Goal: Book appointment/travel/reservation

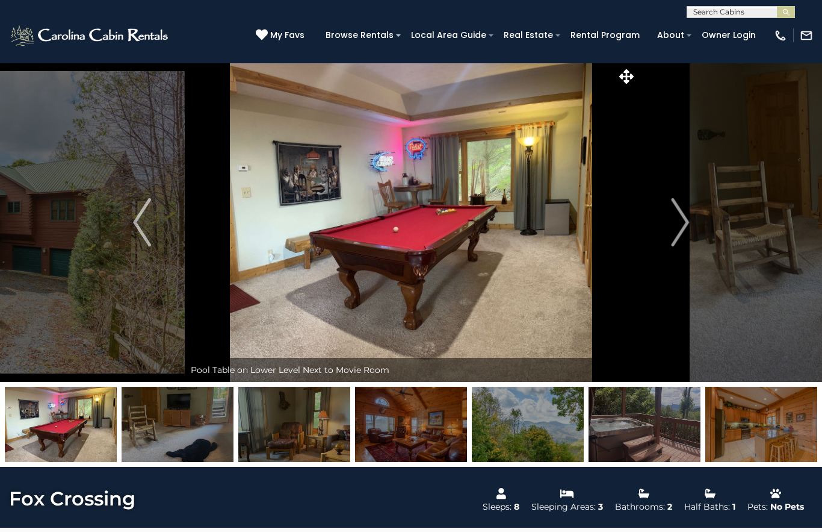
click at [687, 220] on img "Next" at bounding box center [680, 222] width 18 height 48
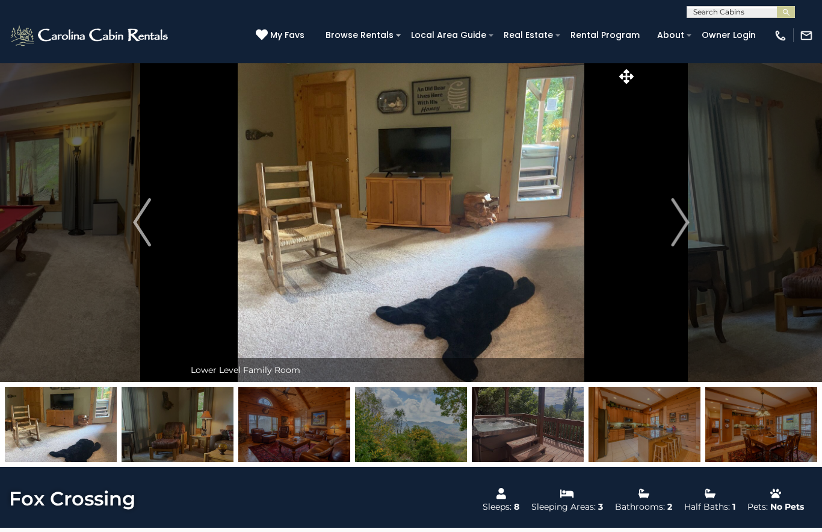
click at [689, 219] on img "Next" at bounding box center [680, 222] width 18 height 48
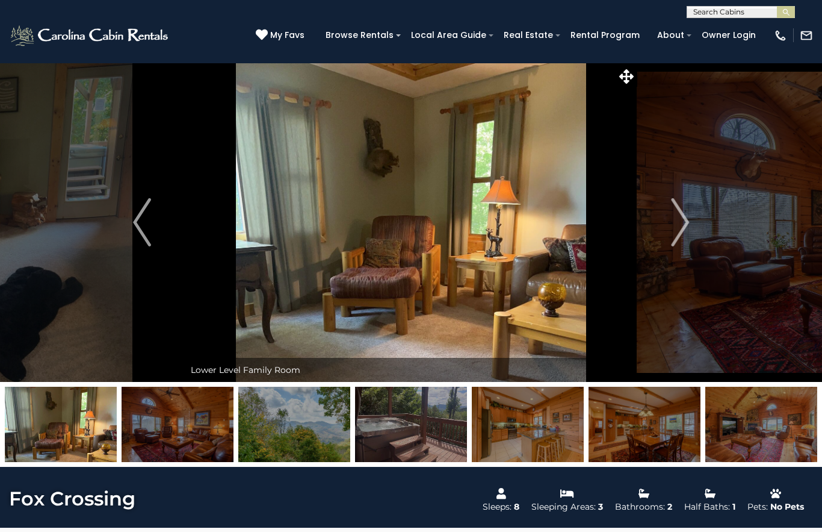
click at [682, 216] on img "Next" at bounding box center [680, 222] width 18 height 48
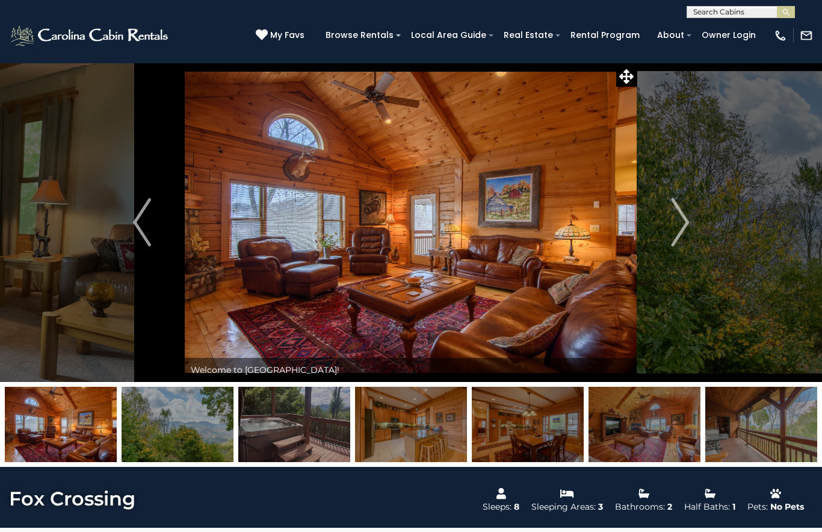
click at [683, 221] on img "Next" at bounding box center [680, 222] width 18 height 48
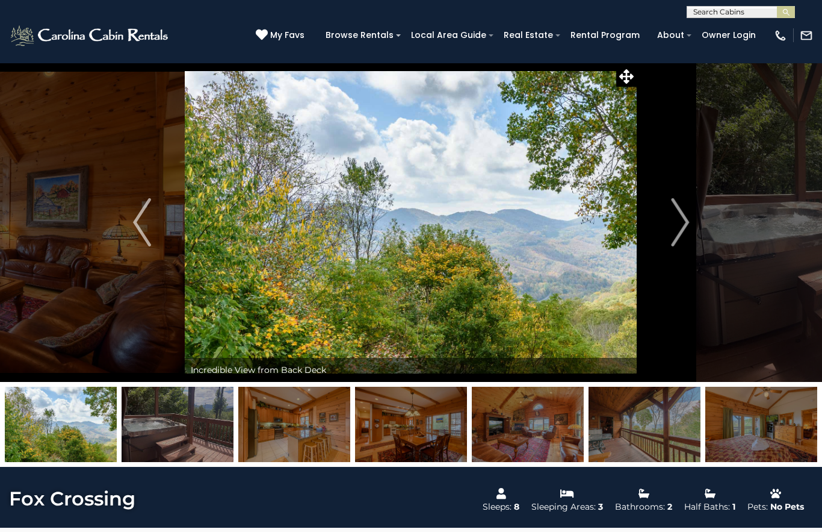
click at [688, 217] on img "Next" at bounding box center [680, 222] width 18 height 48
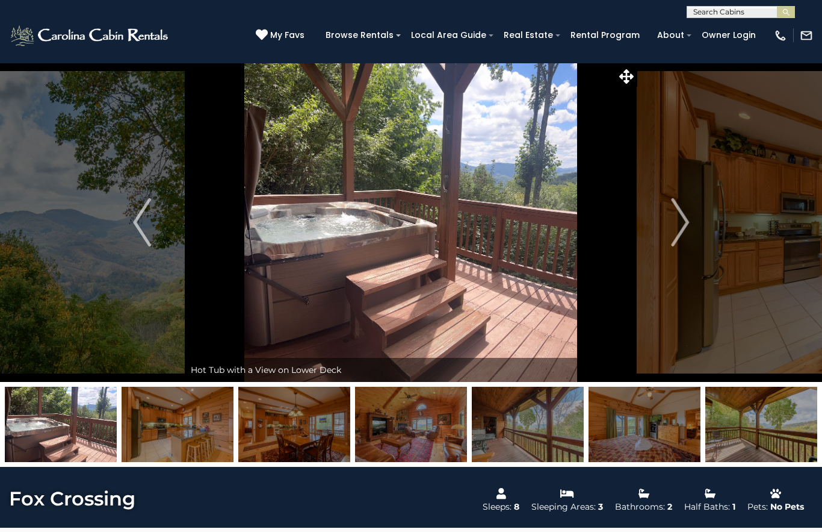
click at [685, 219] on img "Next" at bounding box center [680, 222] width 18 height 48
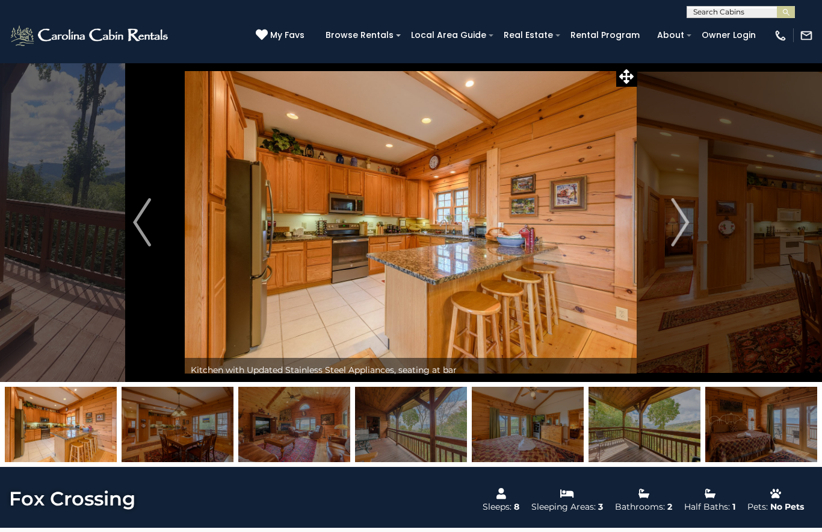
click at [683, 219] on img "Next" at bounding box center [680, 222] width 18 height 48
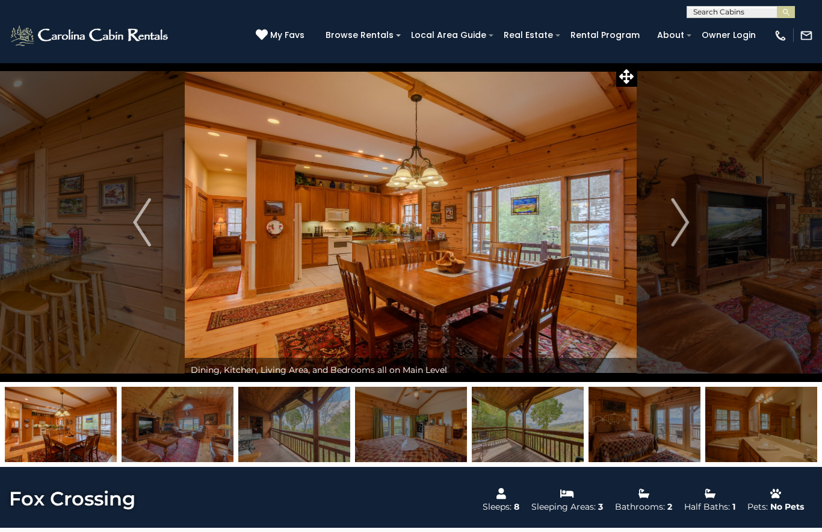
click at [687, 223] on img "Next" at bounding box center [680, 222] width 18 height 48
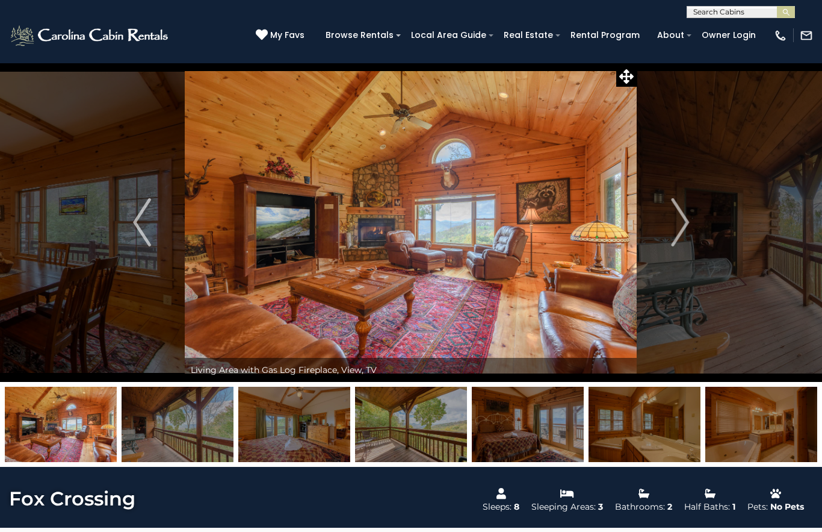
click at [688, 222] on img "Next" at bounding box center [680, 222] width 18 height 48
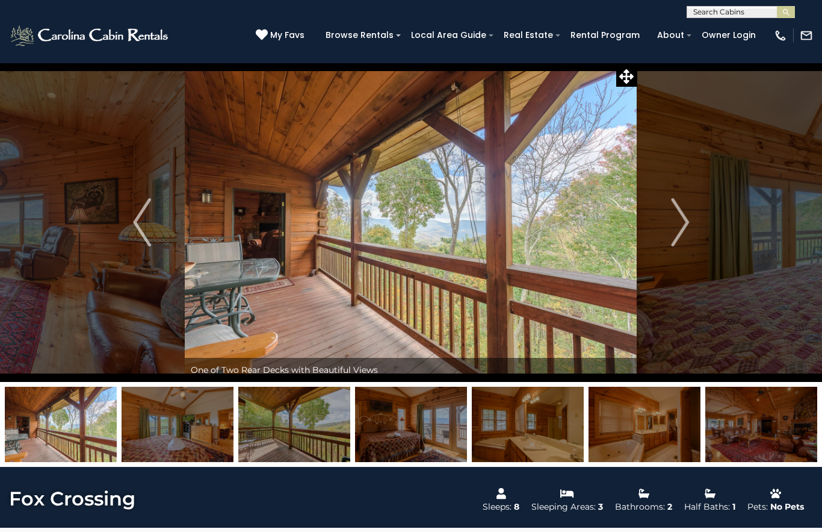
click at [685, 226] on img "Next" at bounding box center [680, 222] width 18 height 48
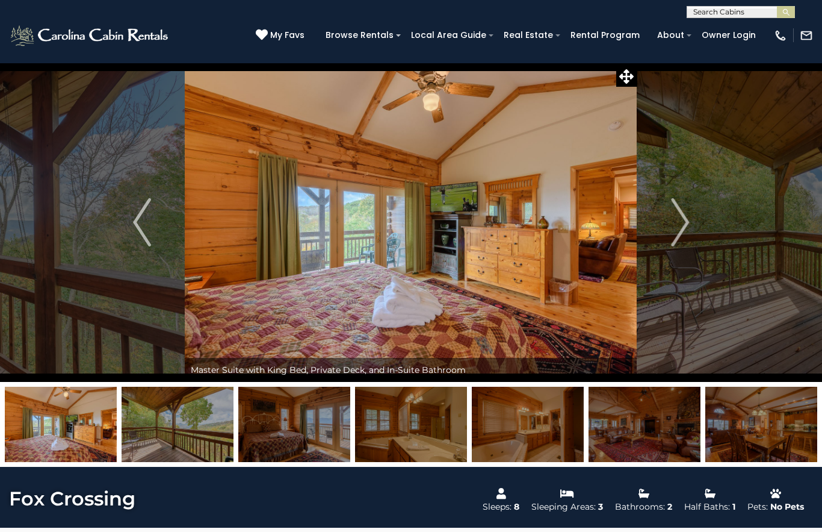
click at [686, 222] on img "Next" at bounding box center [680, 222] width 18 height 48
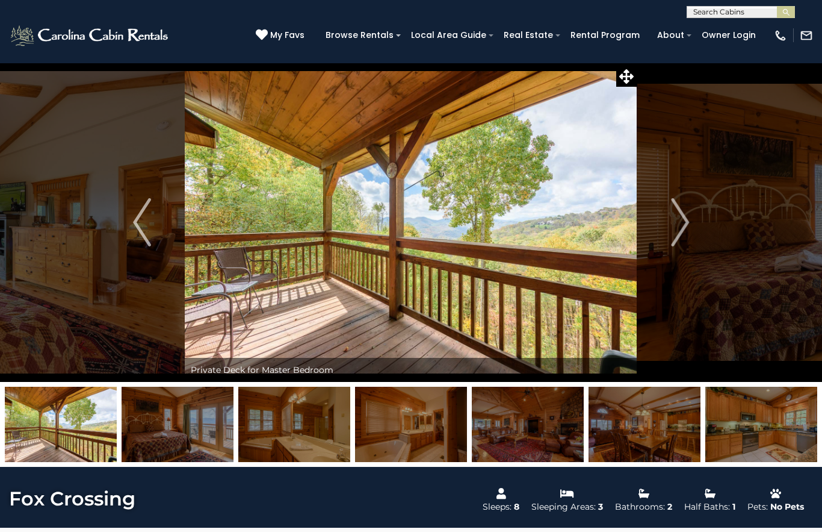
click at [679, 217] on img "Next" at bounding box center [680, 222] width 18 height 48
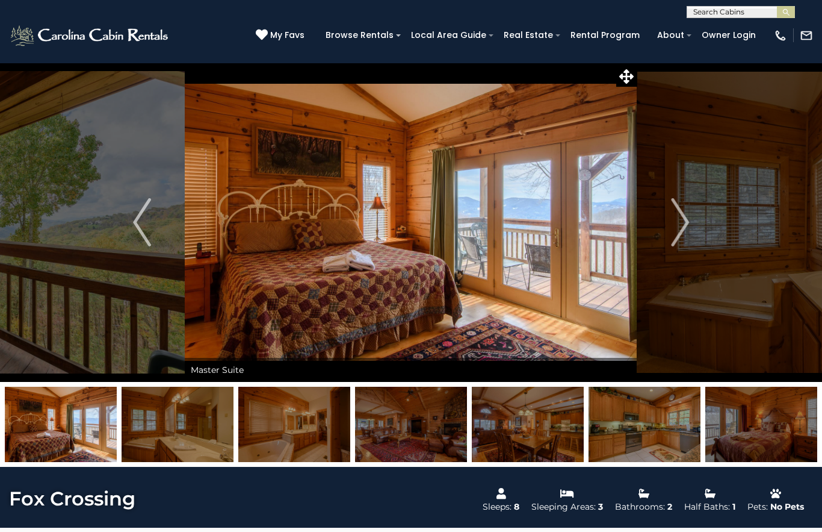
click at [682, 225] on img "Next" at bounding box center [680, 222] width 18 height 48
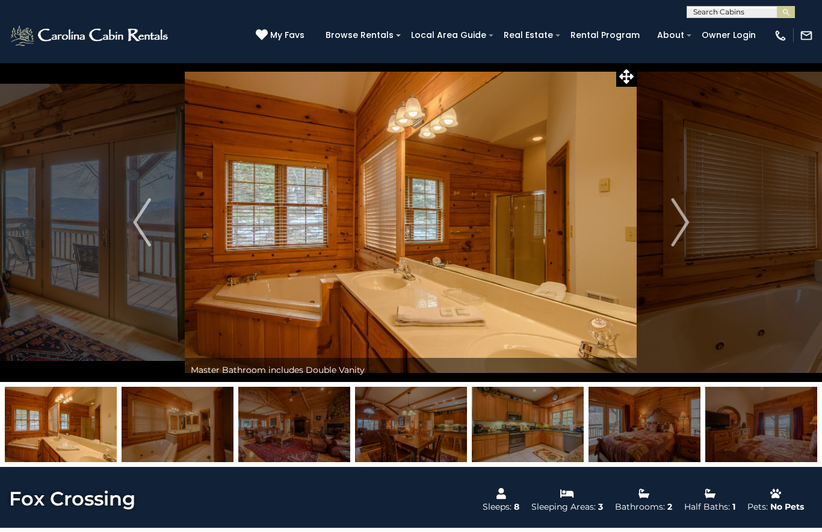
click at [680, 223] on img "Next" at bounding box center [680, 222] width 18 height 48
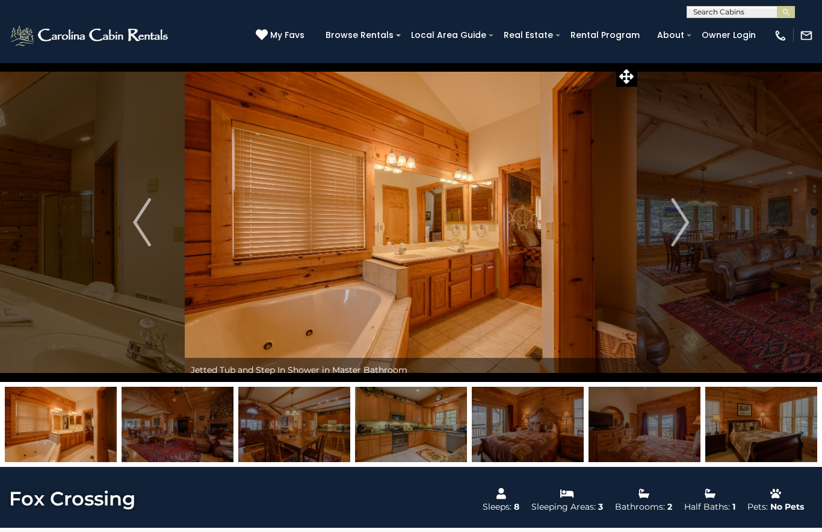
click at [679, 225] on img "Next" at bounding box center [680, 222] width 18 height 48
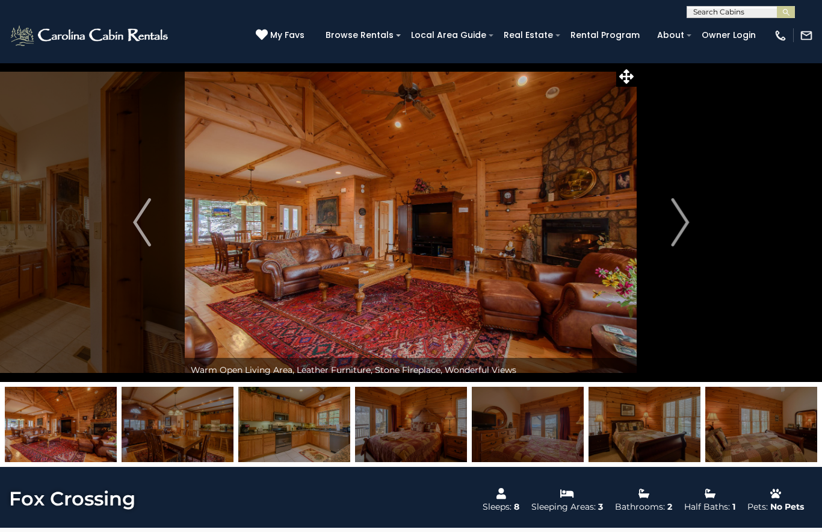
click at [682, 225] on img "Next" at bounding box center [680, 222] width 18 height 48
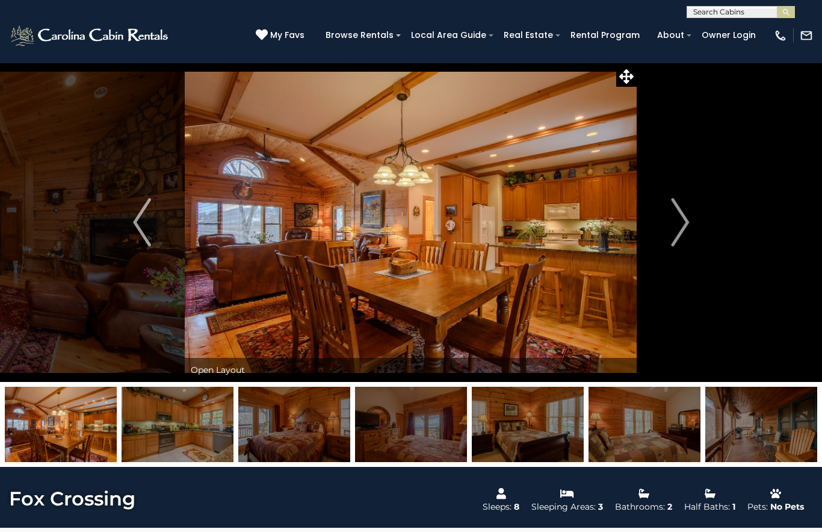
click at [683, 226] on img "Next" at bounding box center [680, 222] width 18 height 48
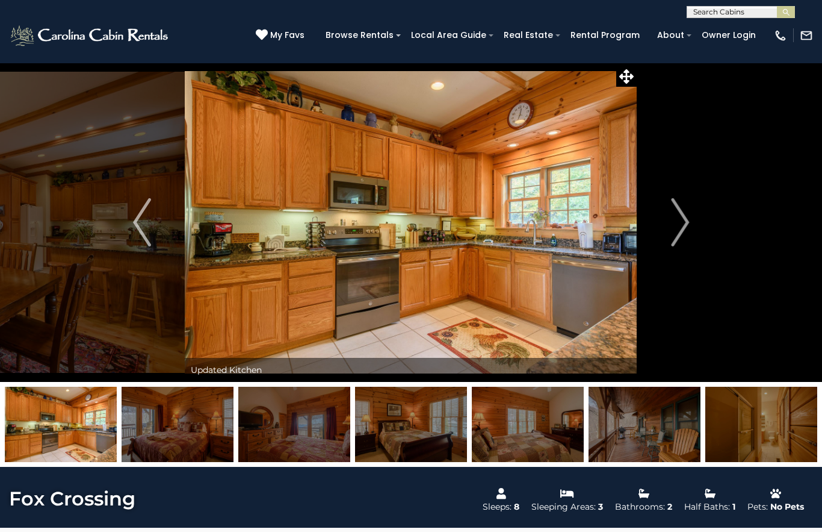
click at [683, 225] on img "Next" at bounding box center [680, 222] width 18 height 48
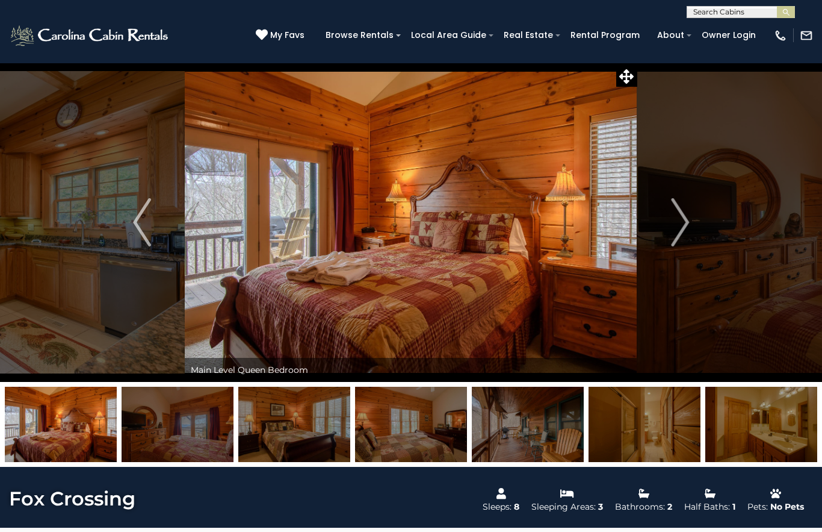
click at [681, 225] on img "Next" at bounding box center [680, 222] width 18 height 48
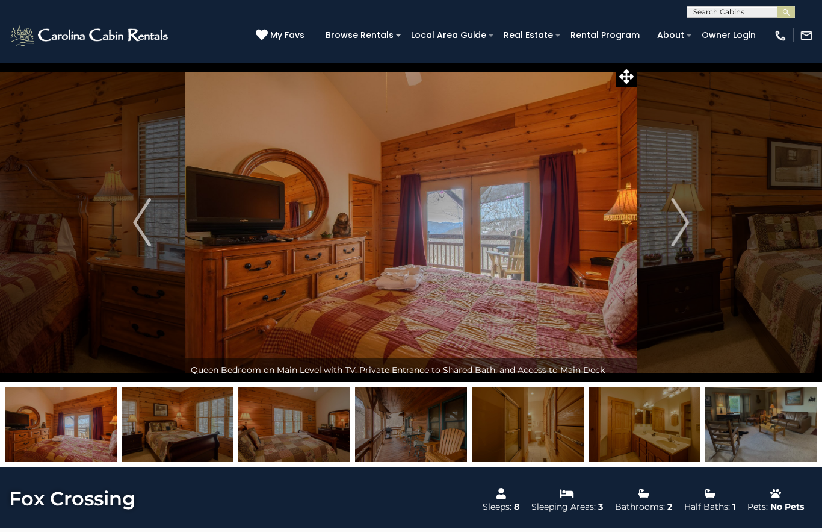
click at [682, 221] on img "Next" at bounding box center [680, 222] width 18 height 48
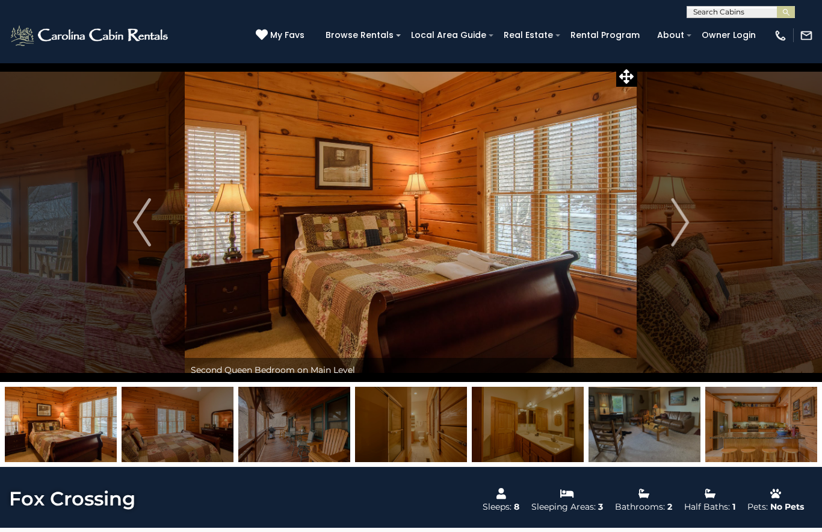
click at [679, 225] on img "Next" at bounding box center [680, 222] width 18 height 48
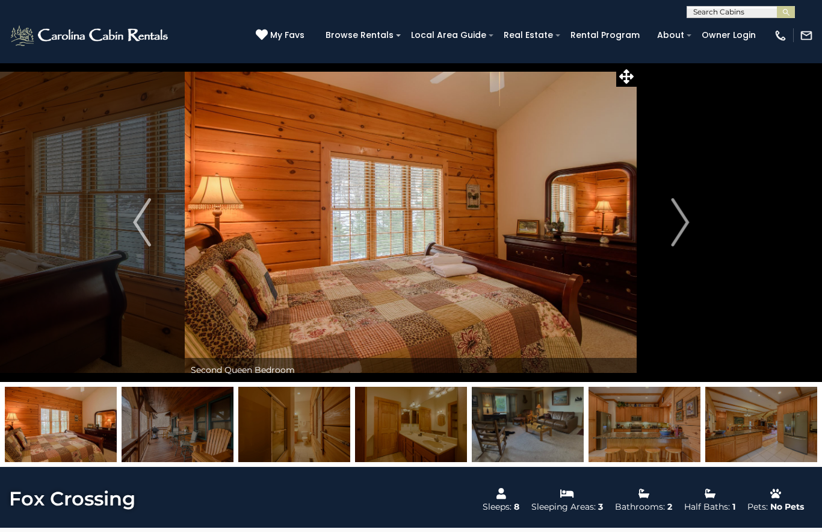
click at [680, 226] on img "Next" at bounding box center [680, 222] width 18 height 48
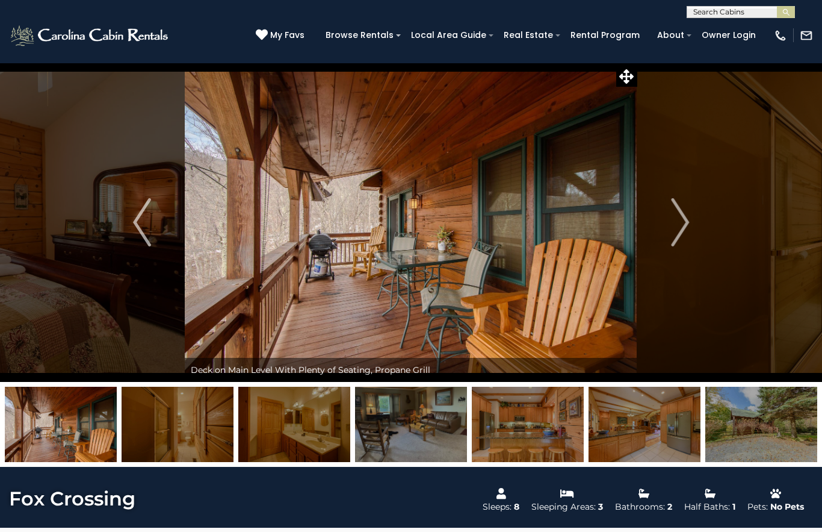
click at [683, 223] on img "Next" at bounding box center [680, 222] width 18 height 48
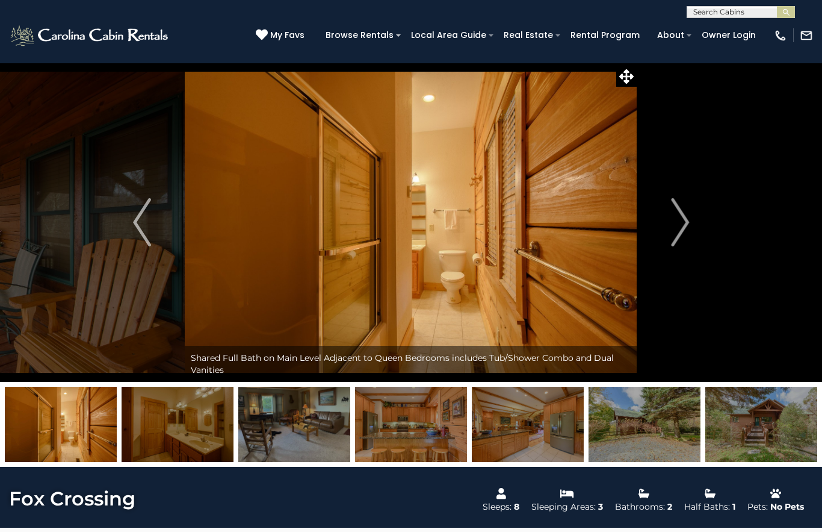
click at [681, 224] on img "Next" at bounding box center [680, 222] width 18 height 48
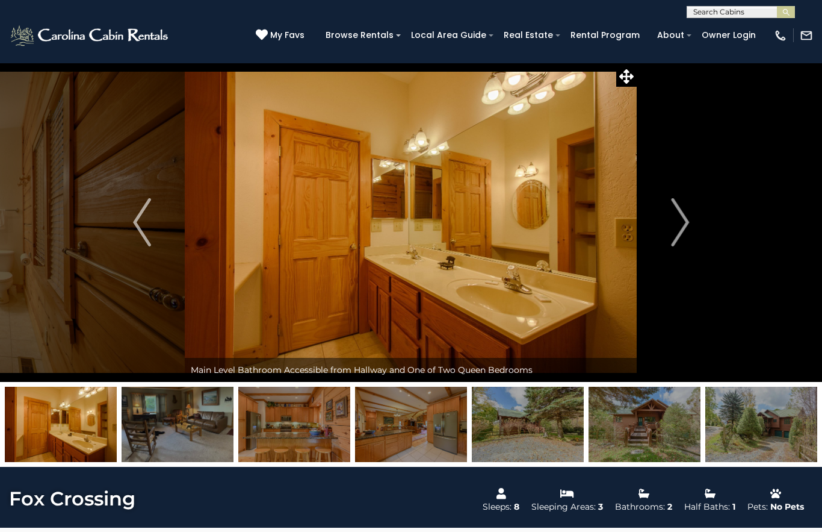
click at [691, 225] on button "Next" at bounding box center [680, 222] width 85 height 319
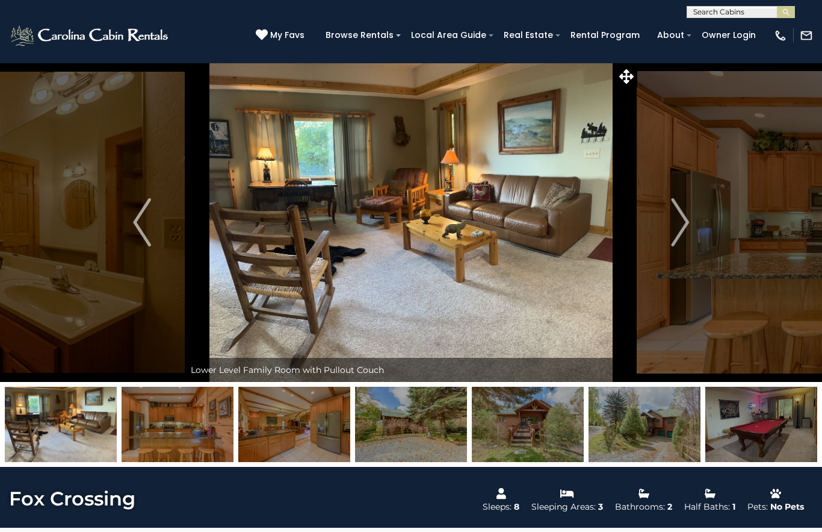
click at [685, 217] on img "Next" at bounding box center [680, 222] width 18 height 48
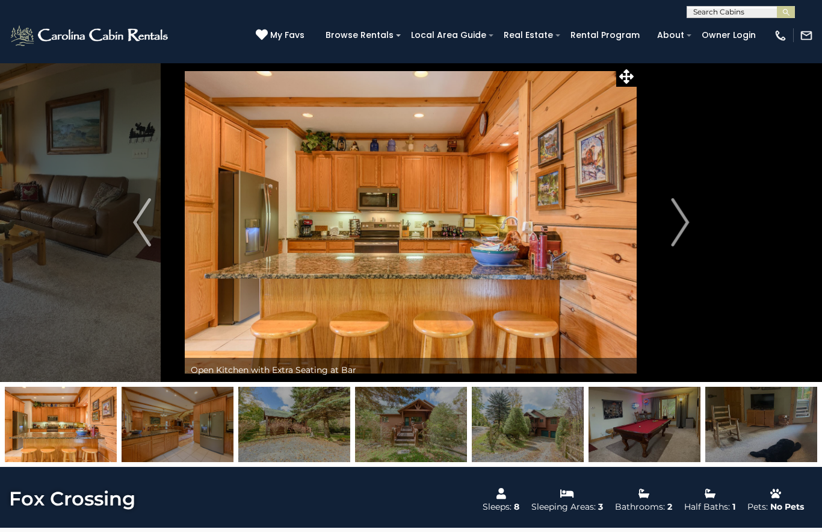
click at [685, 220] on img "Next" at bounding box center [680, 222] width 18 height 48
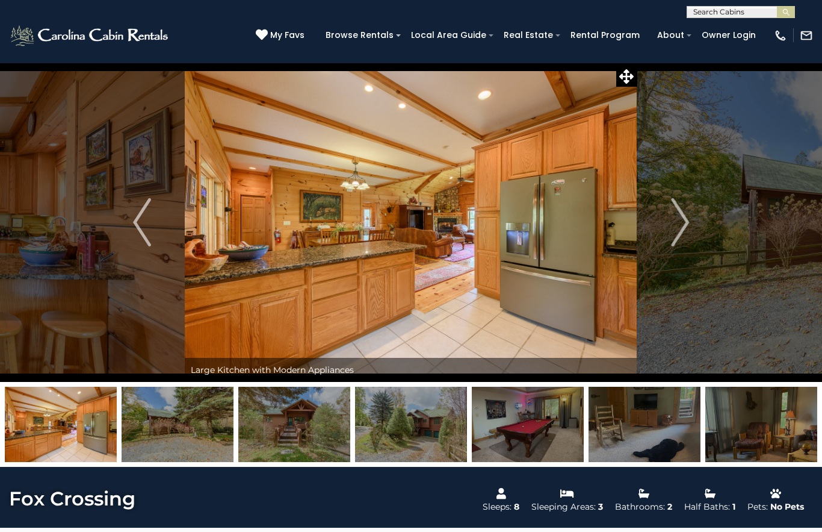
click at [685, 220] on img "Next" at bounding box center [680, 222] width 18 height 48
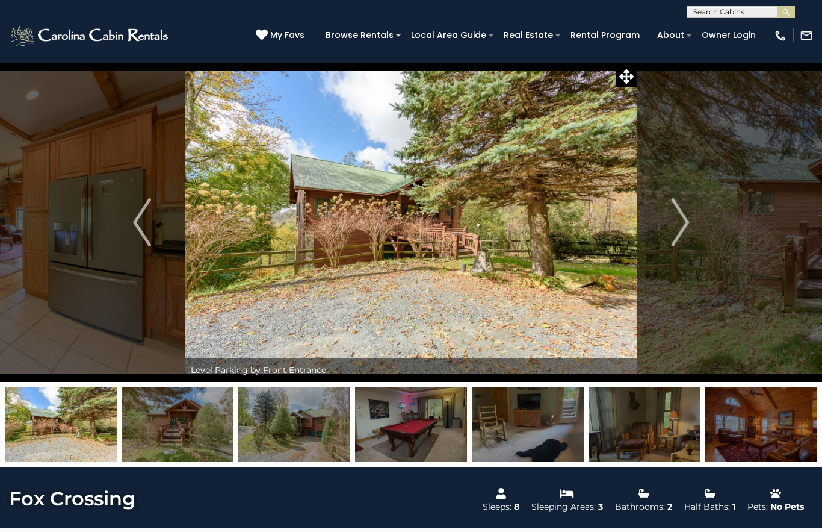
click at [682, 216] on img "Next" at bounding box center [680, 222] width 18 height 48
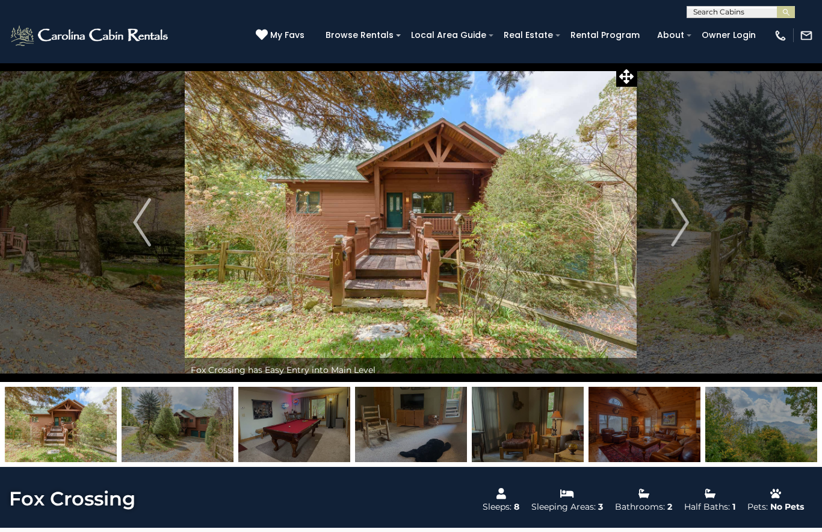
click at [687, 220] on img "Next" at bounding box center [680, 222] width 18 height 48
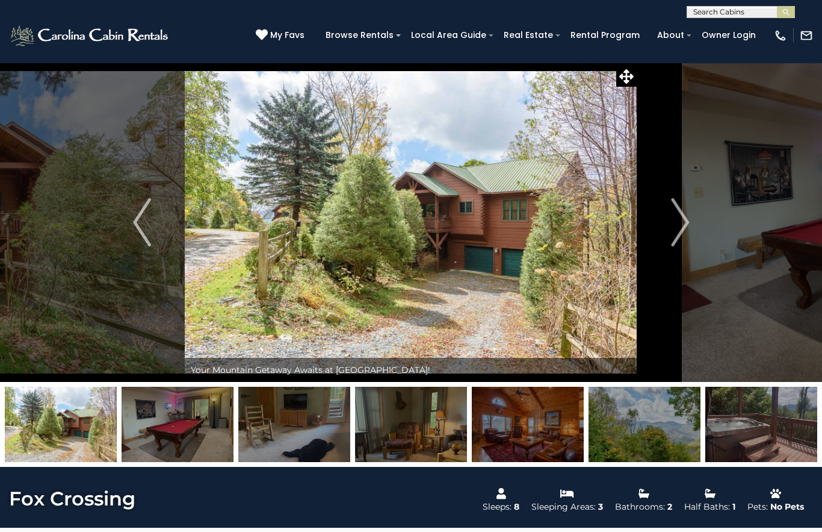
click at [689, 218] on img "Next" at bounding box center [680, 222] width 18 height 48
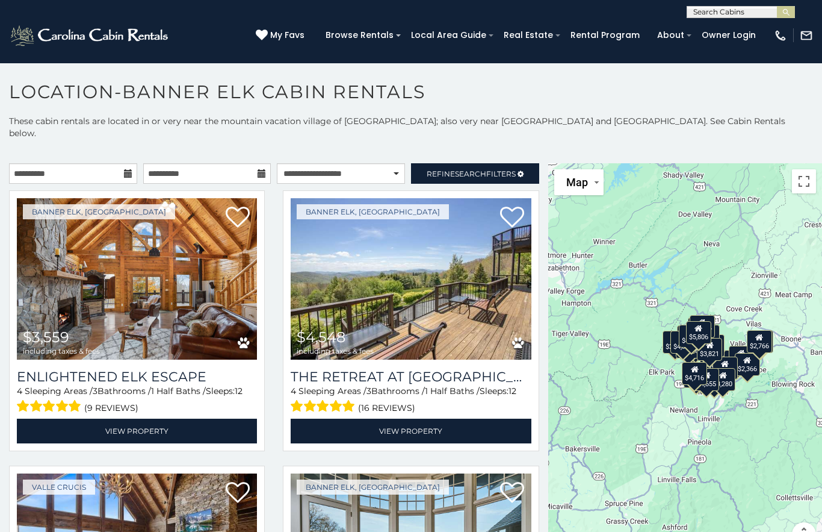
click at [196, 274] on img at bounding box center [137, 278] width 240 height 161
click at [132, 418] on link "View Property" at bounding box center [137, 430] width 240 height 25
click at [384, 169] on select "**********" at bounding box center [341, 173] width 128 height 20
select select "**********"
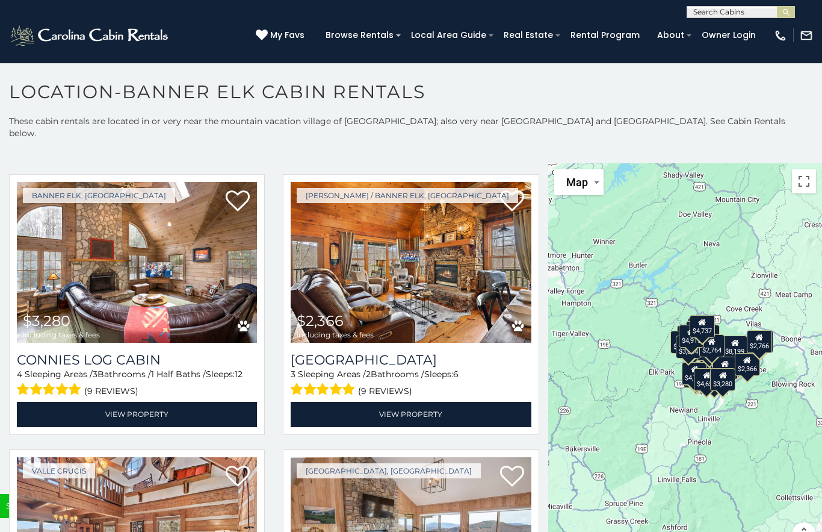
scroll to position [3593, 0]
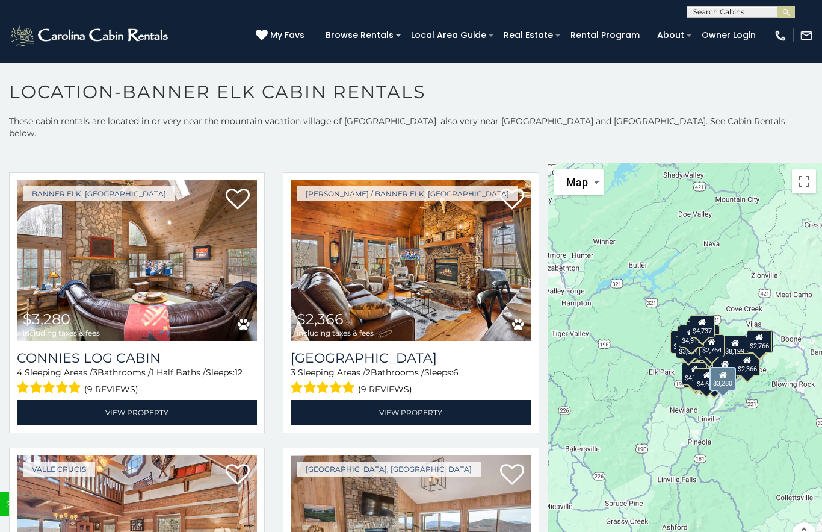
click at [184, 275] on img at bounding box center [137, 260] width 240 height 161
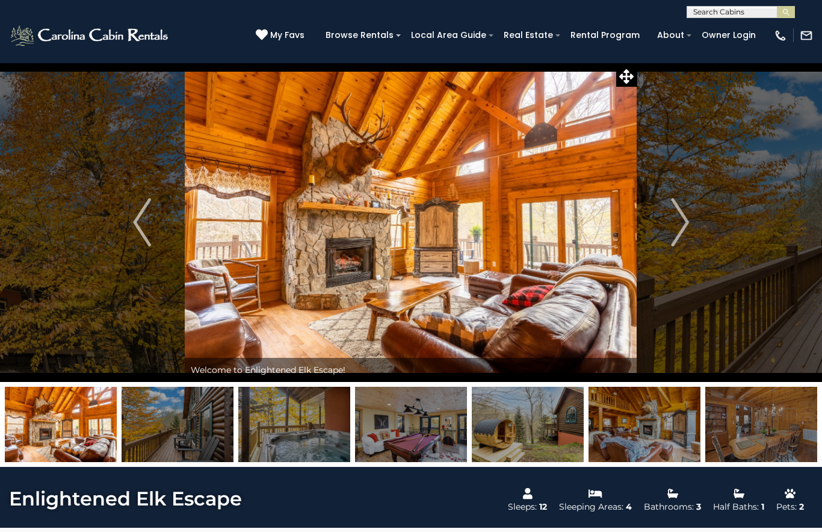
click at [688, 223] on img "Next" at bounding box center [680, 222] width 18 height 48
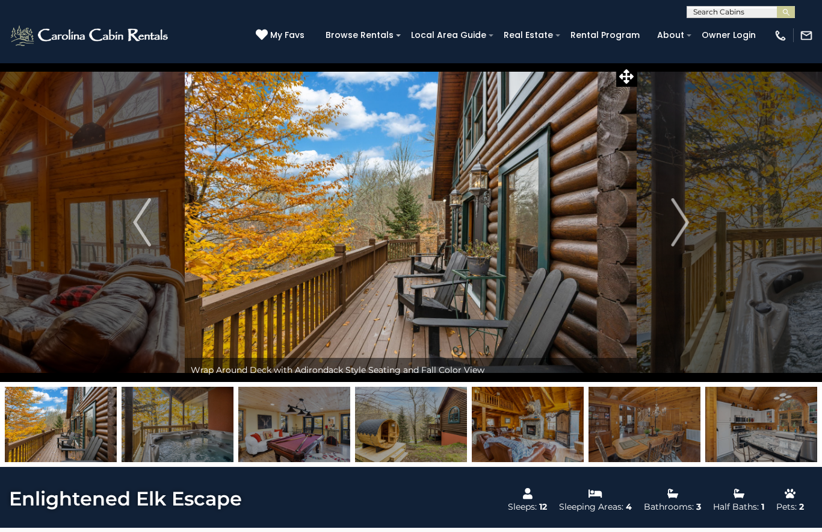
click at [686, 223] on img "Next" at bounding box center [680, 222] width 18 height 48
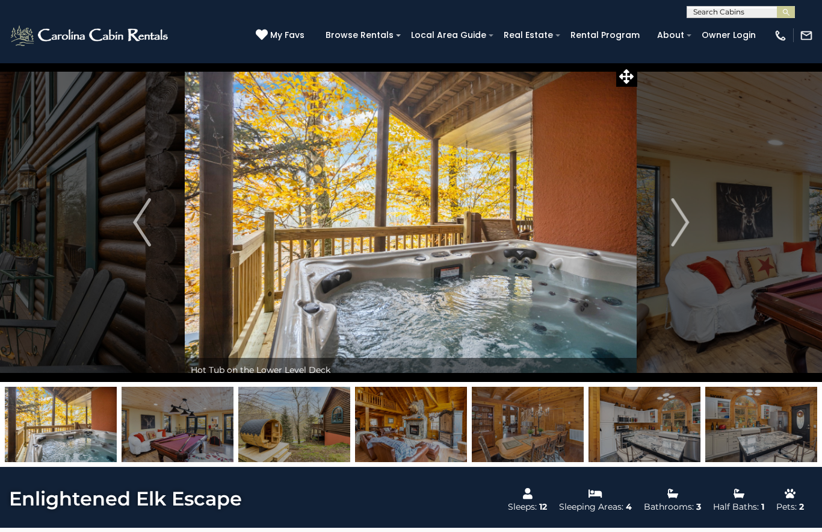
click at [680, 221] on img "Next" at bounding box center [680, 222] width 18 height 48
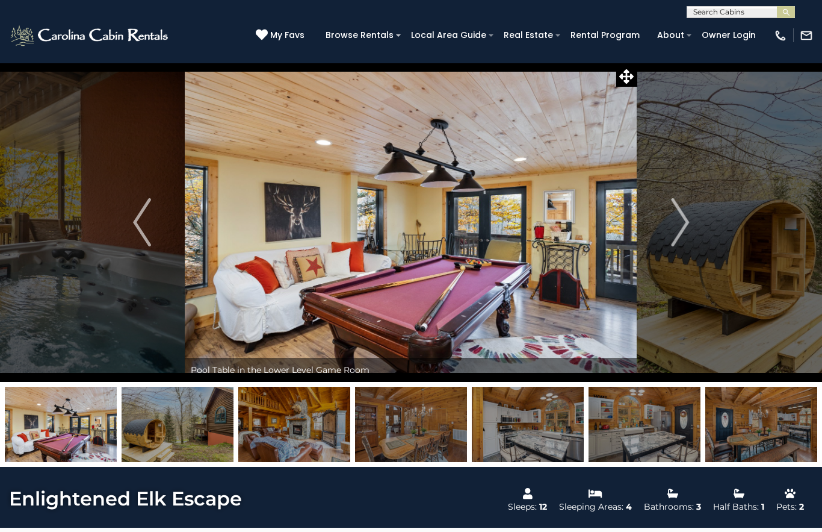
click at [683, 221] on img "Next" at bounding box center [680, 222] width 18 height 48
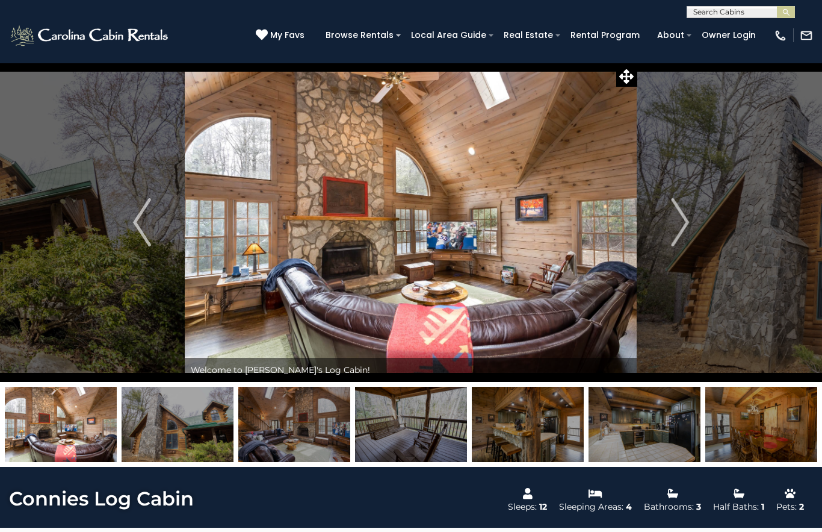
click at [685, 223] on img "Next" at bounding box center [680, 222] width 18 height 48
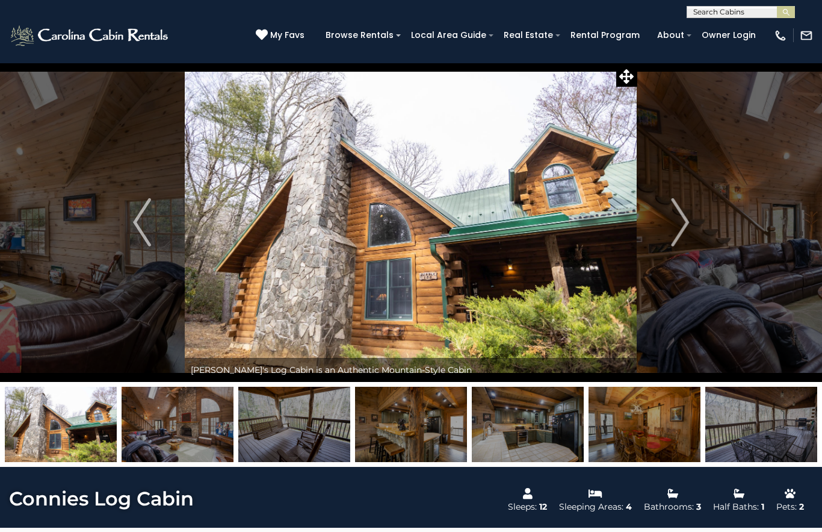
click at [685, 225] on img "Next" at bounding box center [680, 222] width 18 height 48
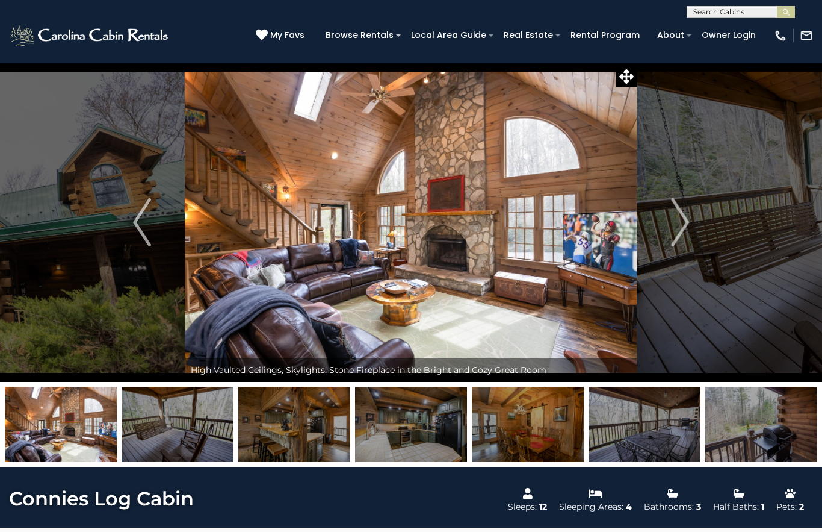
click at [685, 226] on img "Next" at bounding box center [680, 222] width 18 height 48
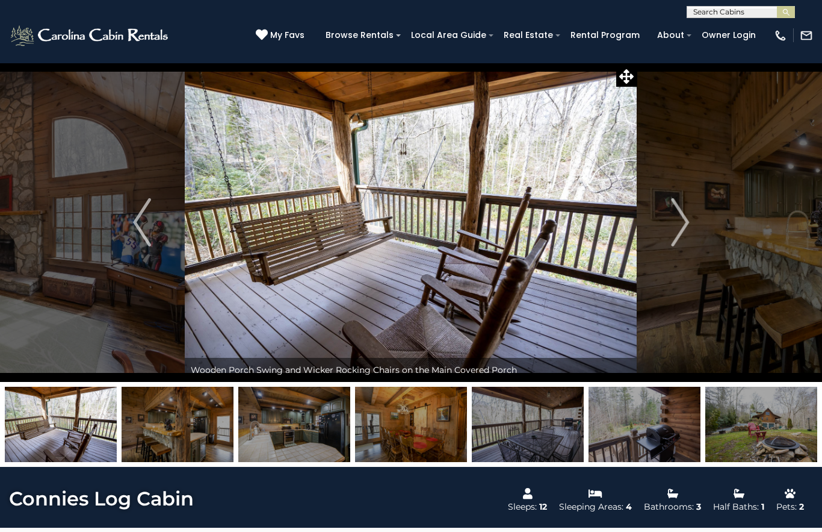
click at [688, 222] on img "Next" at bounding box center [680, 222] width 18 height 48
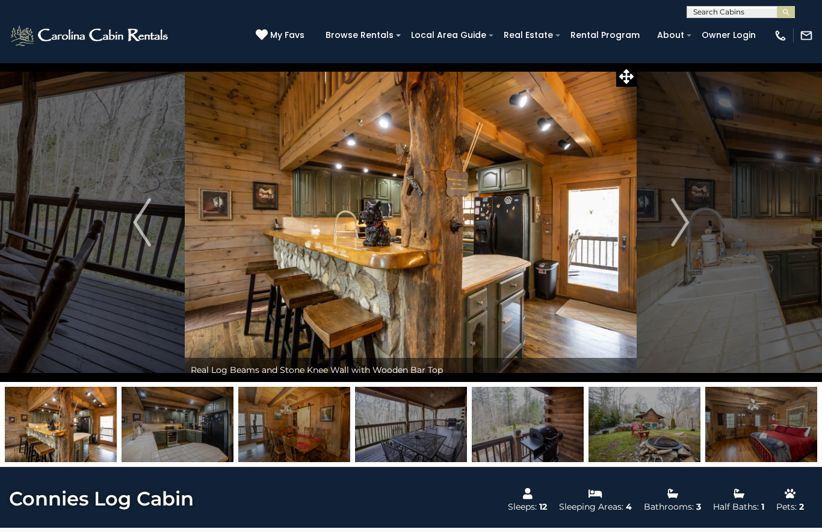
click at [676, 224] on img "Next" at bounding box center [680, 222] width 18 height 48
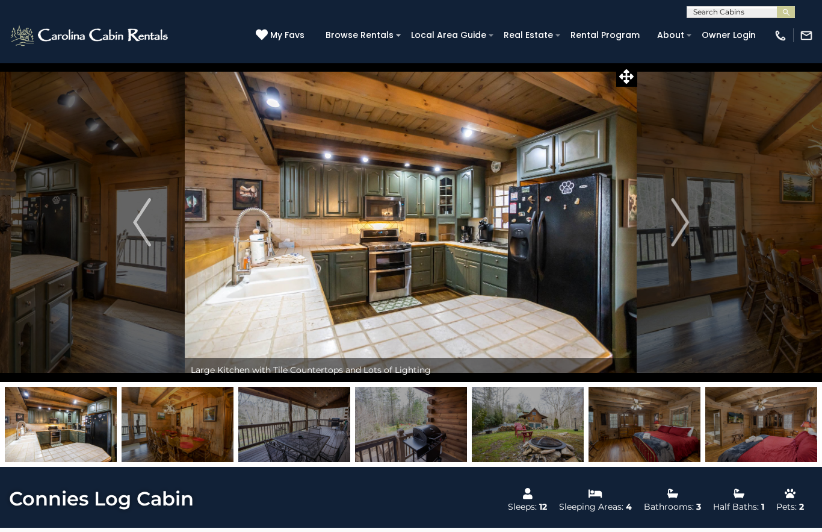
click at [679, 225] on img "Next" at bounding box center [680, 222] width 18 height 48
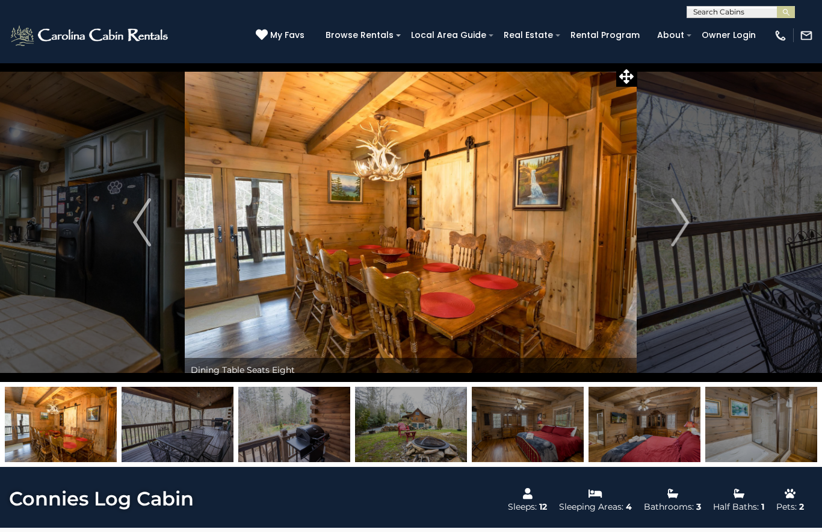
click at [682, 228] on img "Next" at bounding box center [680, 222] width 18 height 48
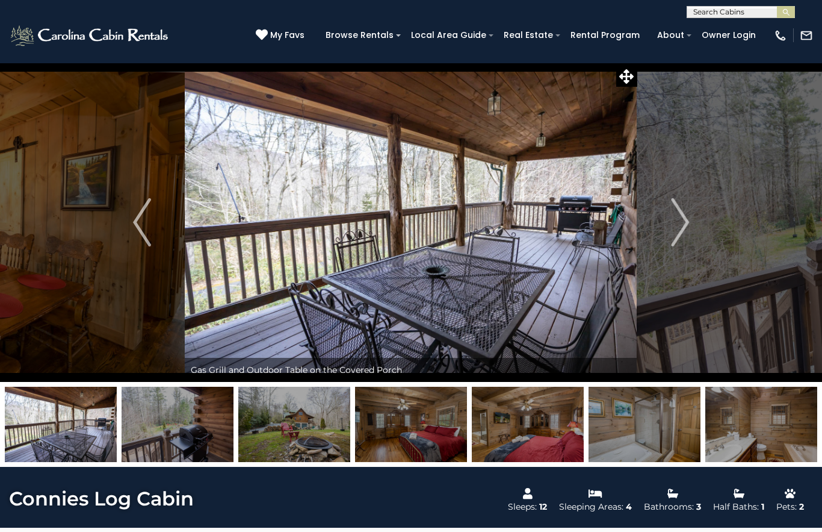
click at [683, 227] on img "Next" at bounding box center [680, 222] width 18 height 48
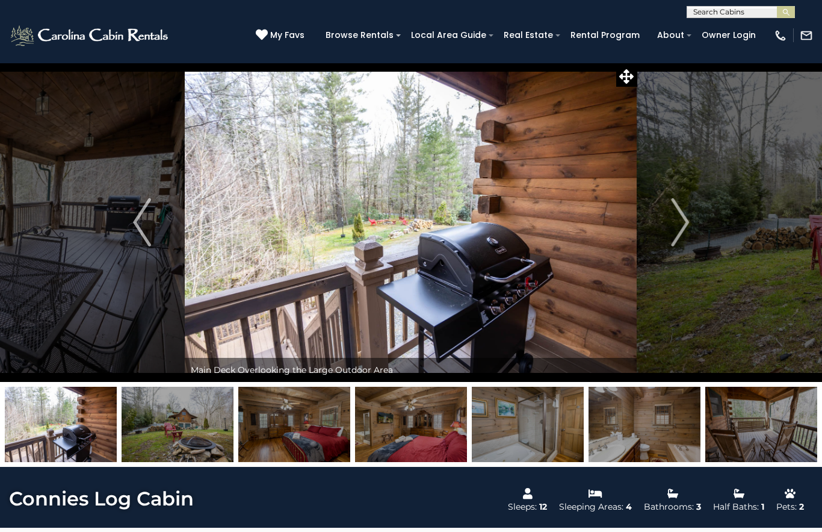
click at [680, 218] on img "Next" at bounding box center [680, 222] width 18 height 48
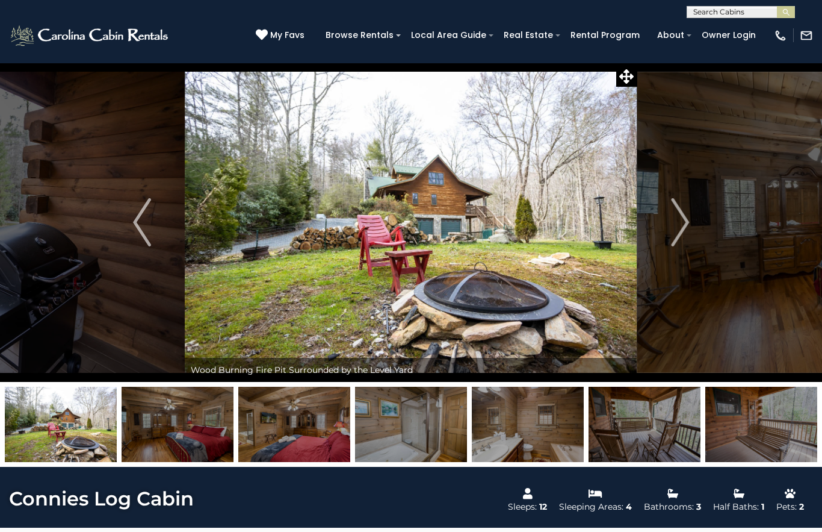
click at [683, 229] on img "Next" at bounding box center [680, 222] width 18 height 48
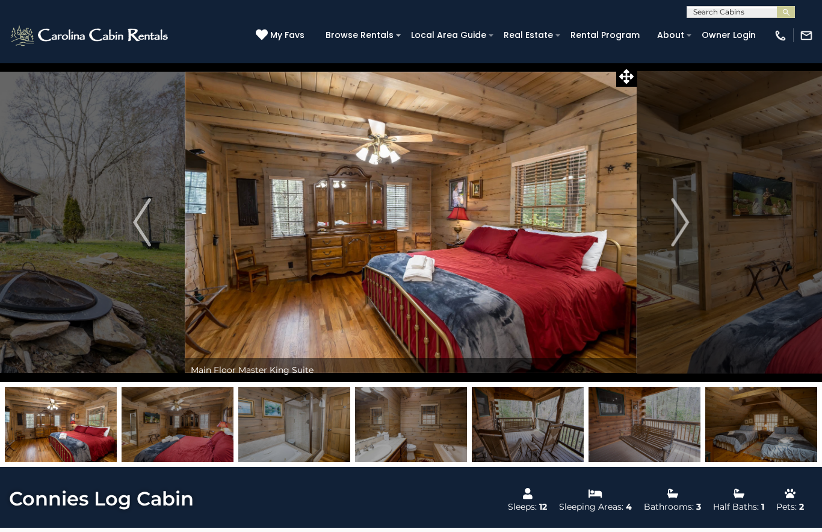
click at [689, 226] on img "Next" at bounding box center [680, 222] width 18 height 48
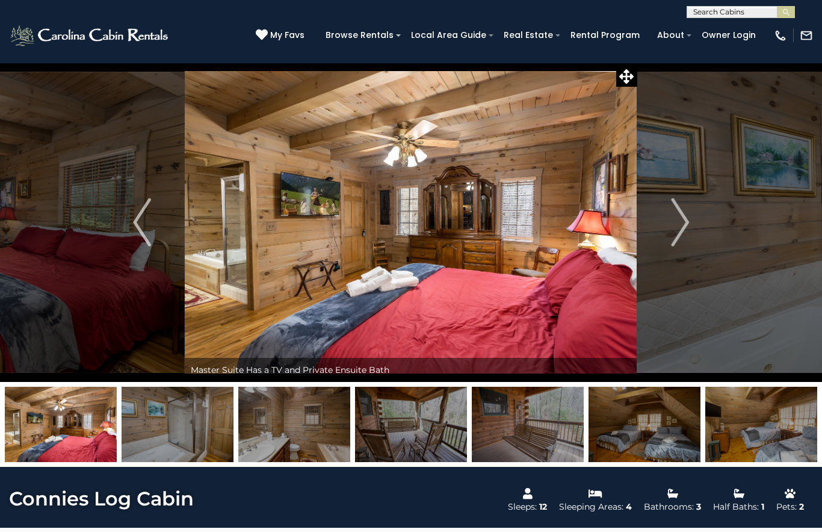
click at [685, 226] on img "Next" at bounding box center [680, 222] width 18 height 48
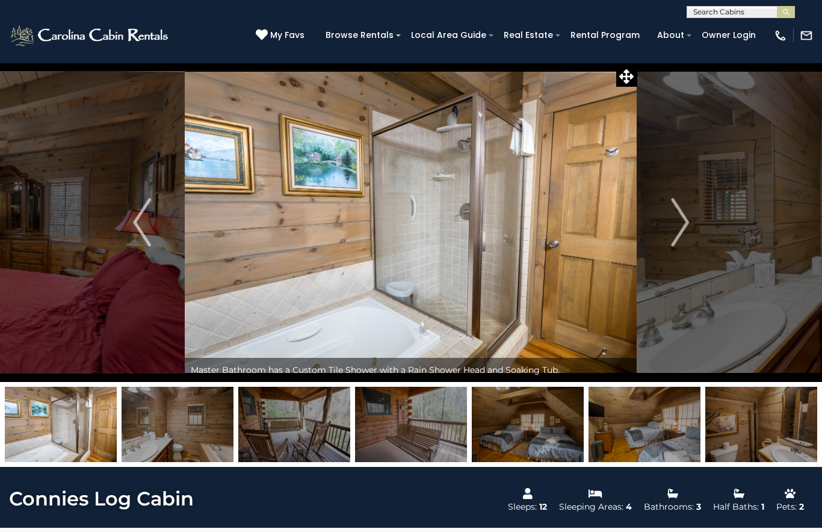
click at [684, 226] on img "Next" at bounding box center [680, 222] width 18 height 48
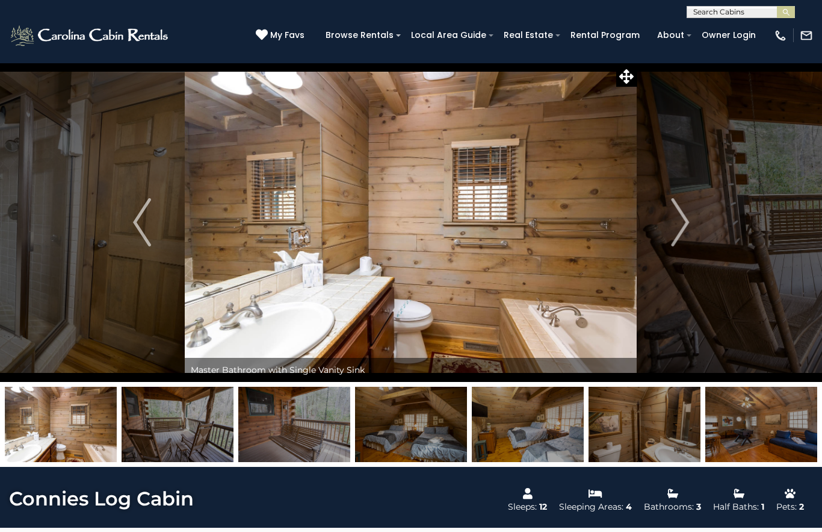
click at [690, 226] on button "Next" at bounding box center [680, 222] width 85 height 319
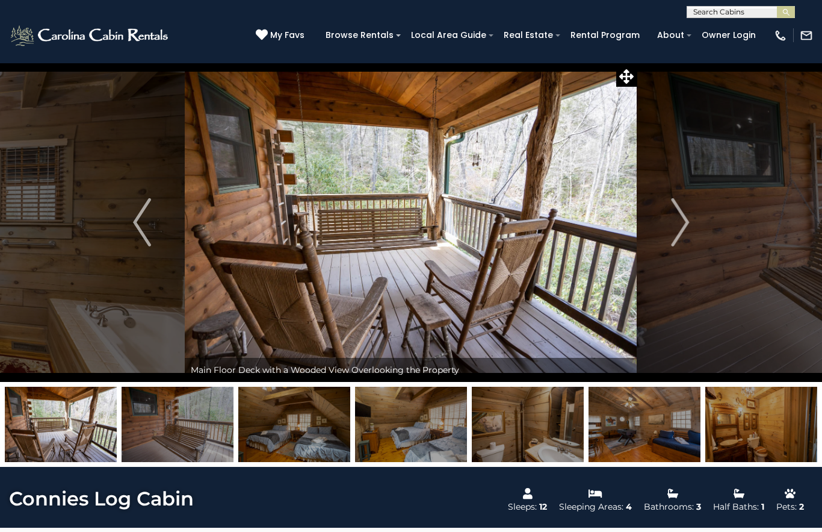
click at [683, 221] on img "Next" at bounding box center [680, 222] width 18 height 48
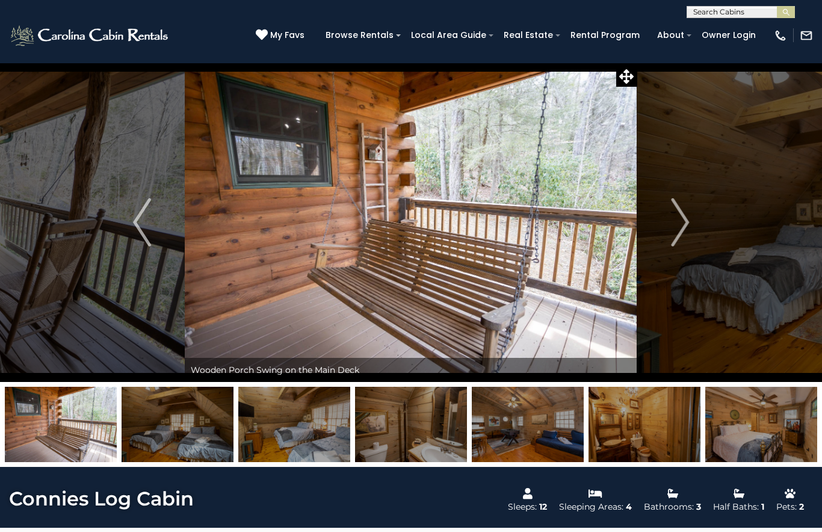
click at [689, 227] on img "Next" at bounding box center [680, 222] width 18 height 48
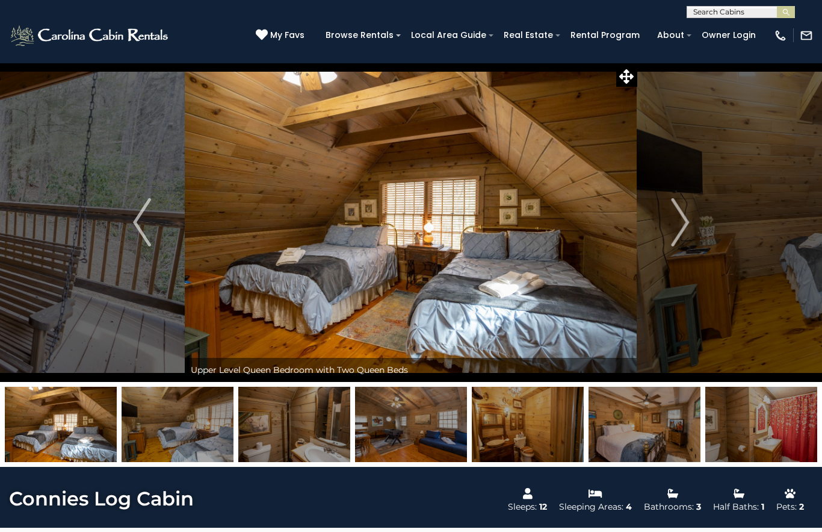
click at [682, 229] on img "Next" at bounding box center [680, 222] width 18 height 48
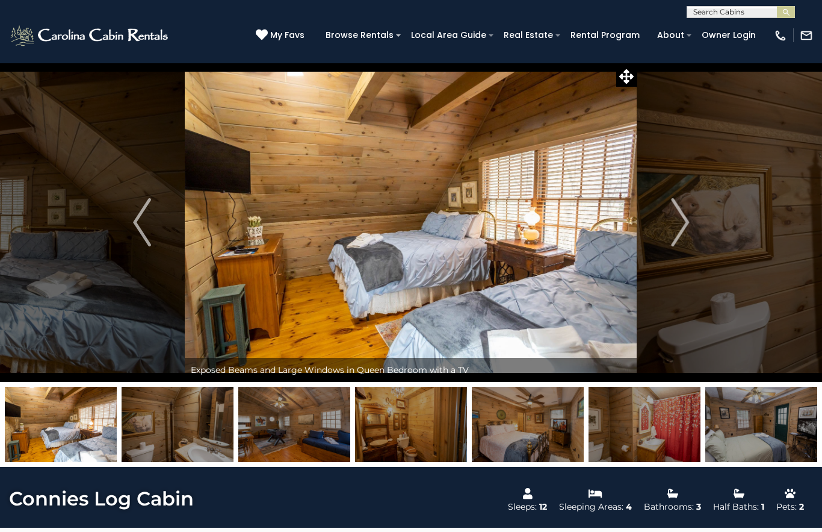
click at [685, 226] on img "Next" at bounding box center [680, 222] width 18 height 48
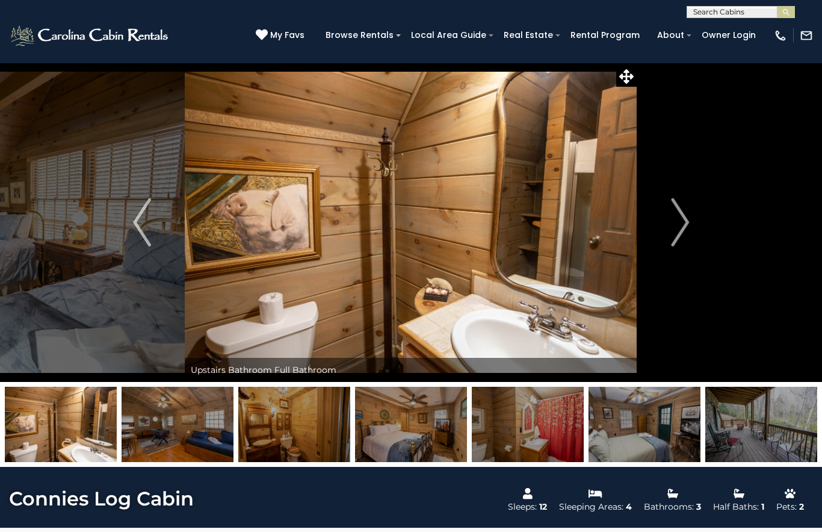
click at [686, 228] on img "Next" at bounding box center [680, 222] width 18 height 48
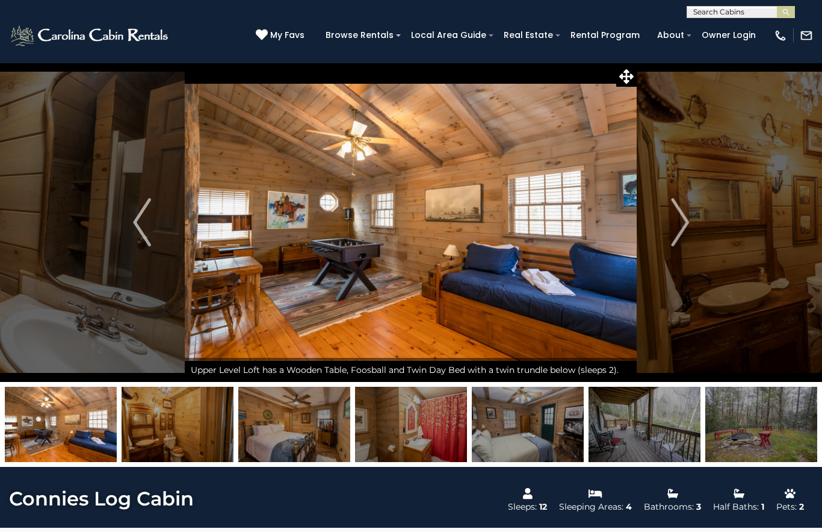
click at [688, 228] on img "Next" at bounding box center [680, 222] width 18 height 48
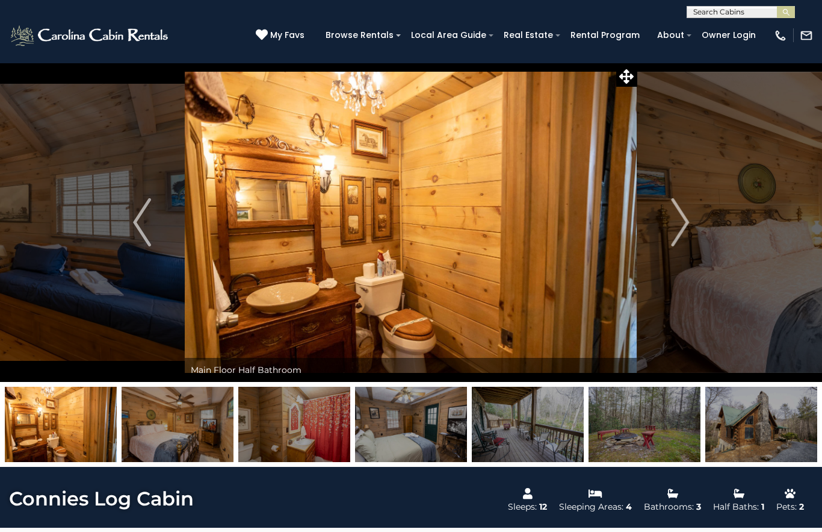
click at [686, 228] on img "Next" at bounding box center [680, 222] width 18 height 48
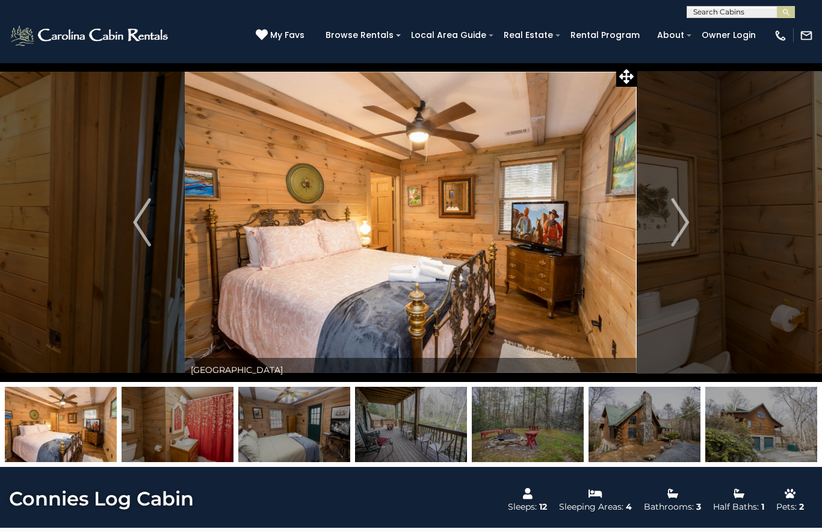
click at [686, 230] on img "Next" at bounding box center [680, 222] width 18 height 48
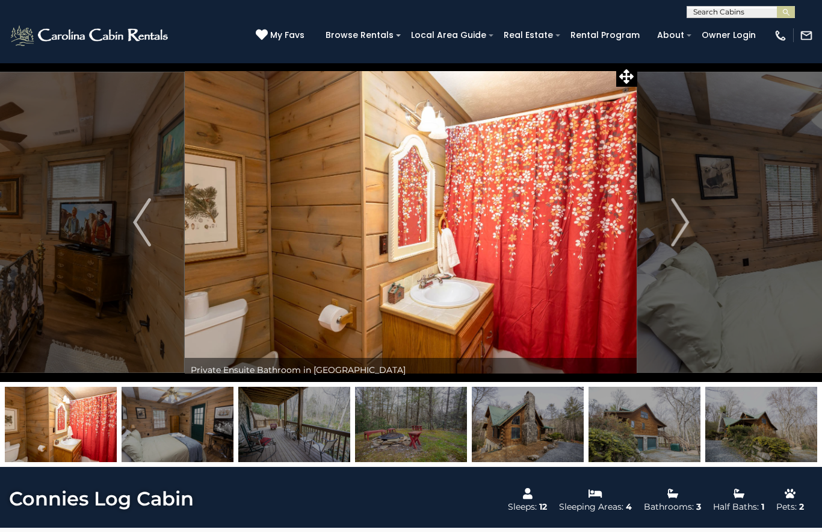
click at [682, 228] on img "Next" at bounding box center [680, 222] width 18 height 48
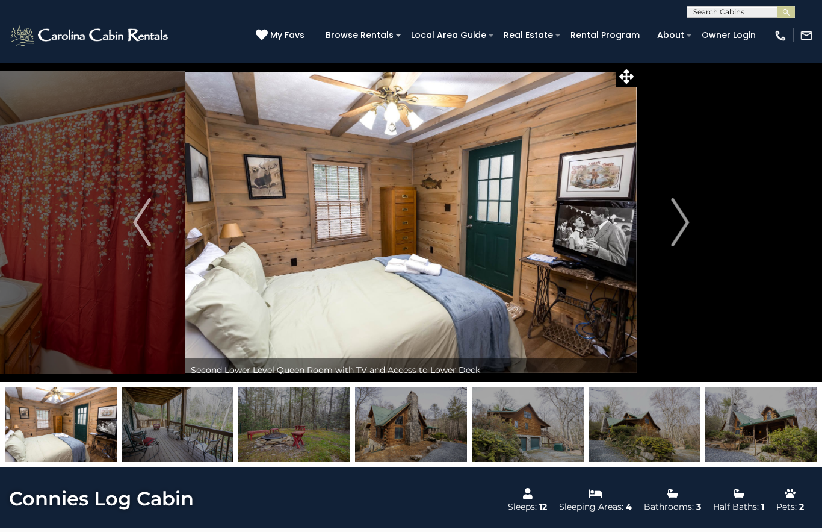
click at [680, 228] on img "Next" at bounding box center [680, 222] width 18 height 48
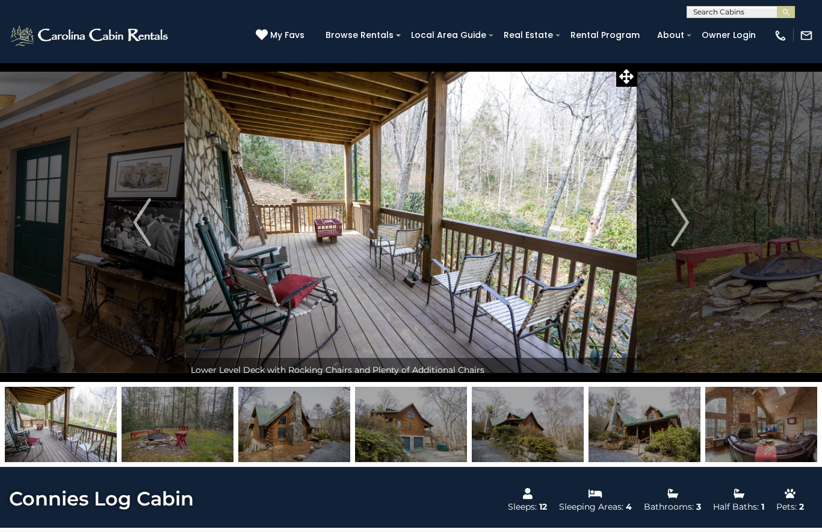
click at [691, 224] on button "Next" at bounding box center [680, 222] width 85 height 319
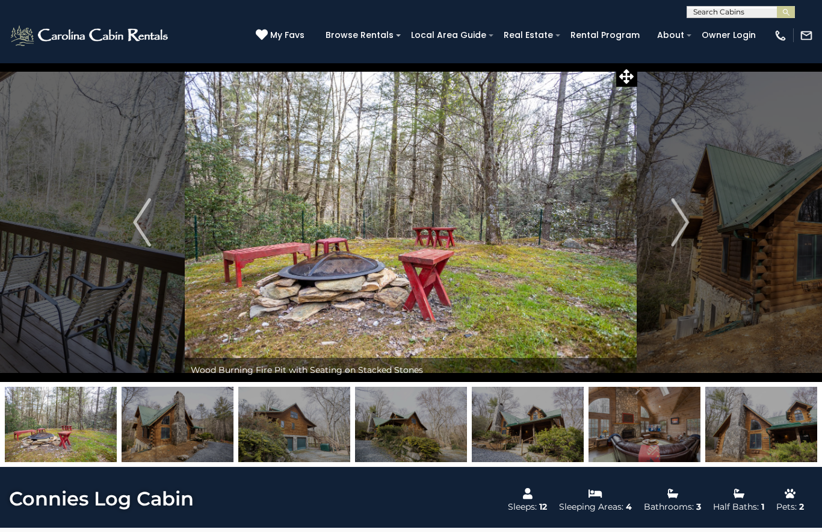
click at [687, 226] on img "Next" at bounding box center [680, 222] width 18 height 48
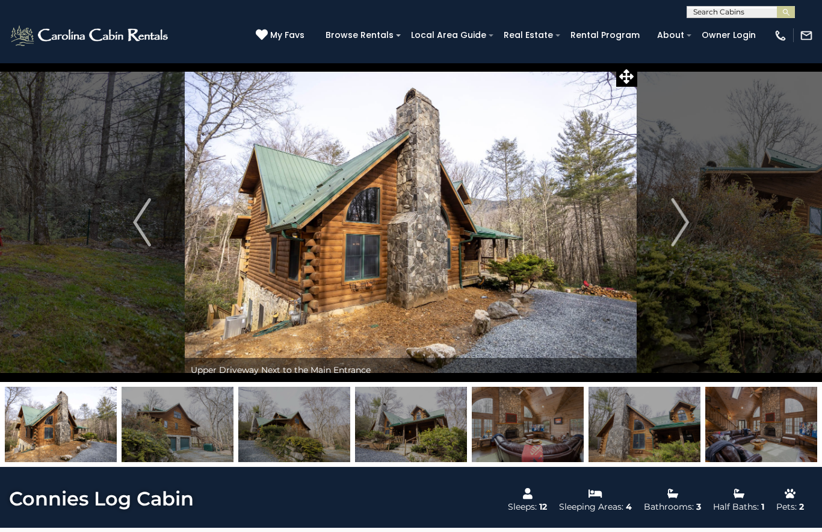
click at [685, 225] on img "Next" at bounding box center [680, 222] width 18 height 48
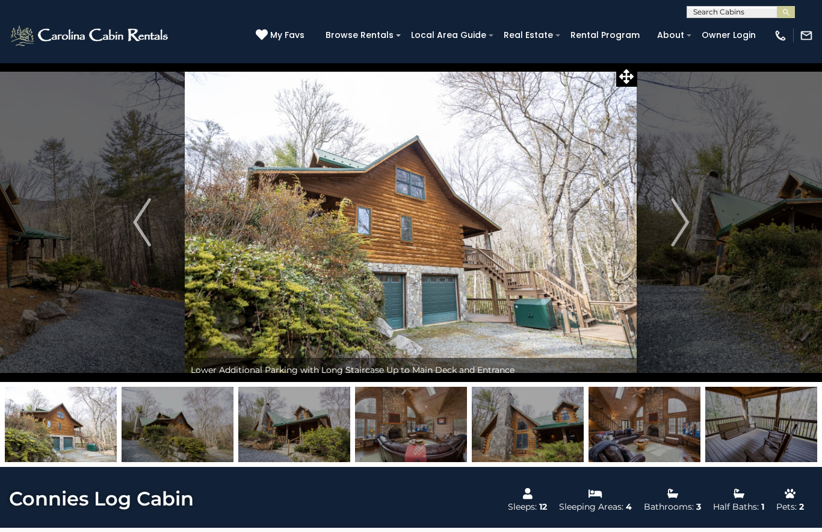
click at [688, 226] on img "Next" at bounding box center [680, 222] width 18 height 48
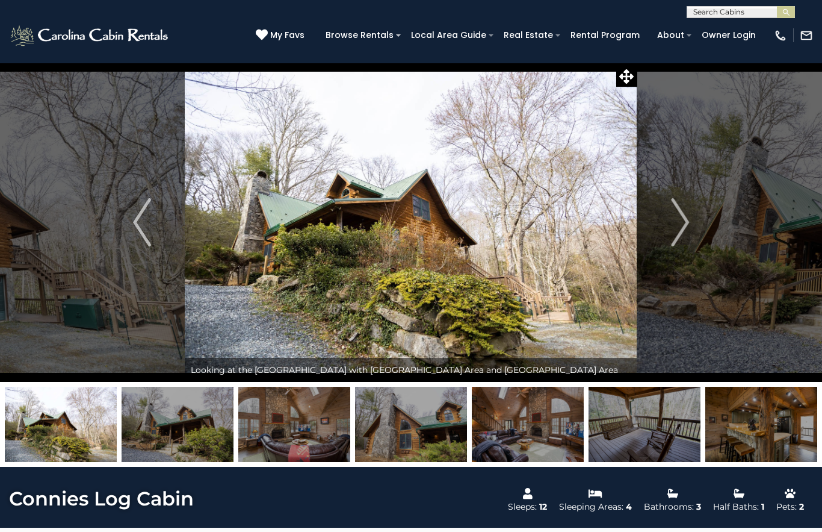
click at [687, 226] on img "Next" at bounding box center [680, 222] width 18 height 48
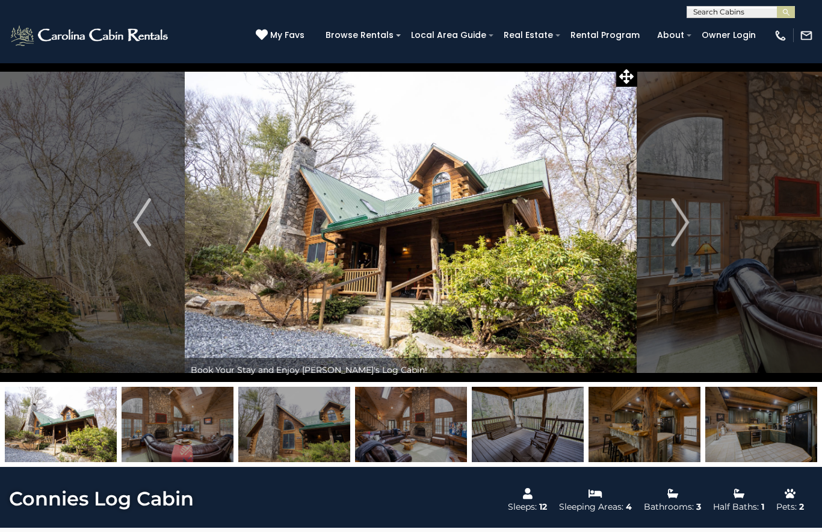
click at [682, 221] on img "Next" at bounding box center [680, 222] width 18 height 48
